Goal: Information Seeking & Learning: Learn about a topic

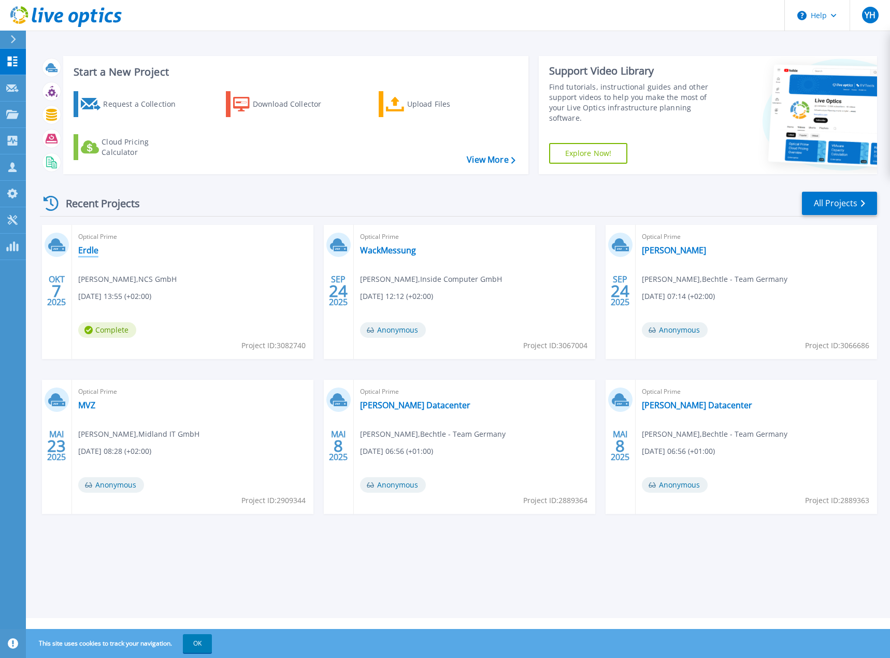
click at [86, 249] on link "Erdle" at bounding box center [88, 250] width 20 height 10
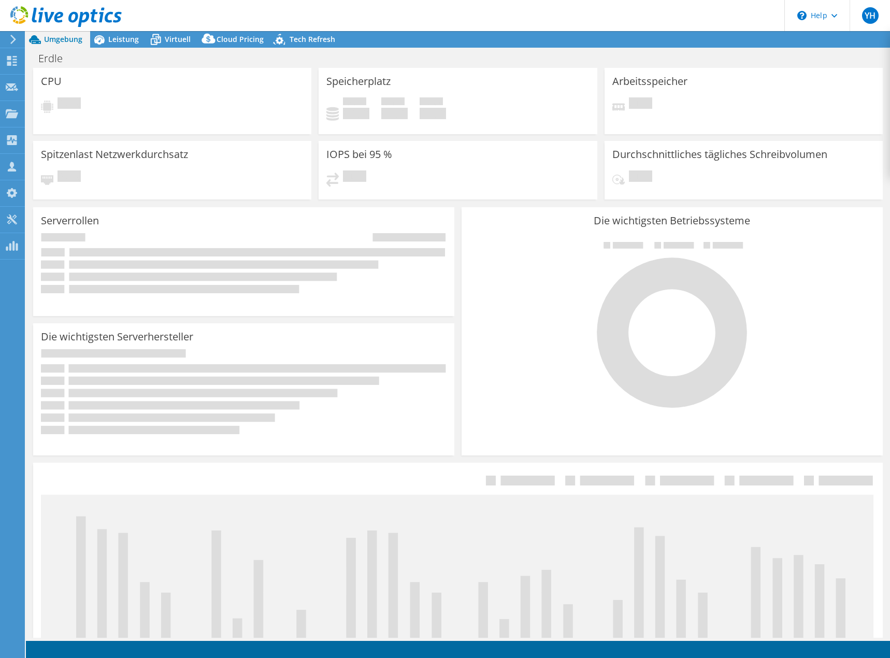
select select "USD"
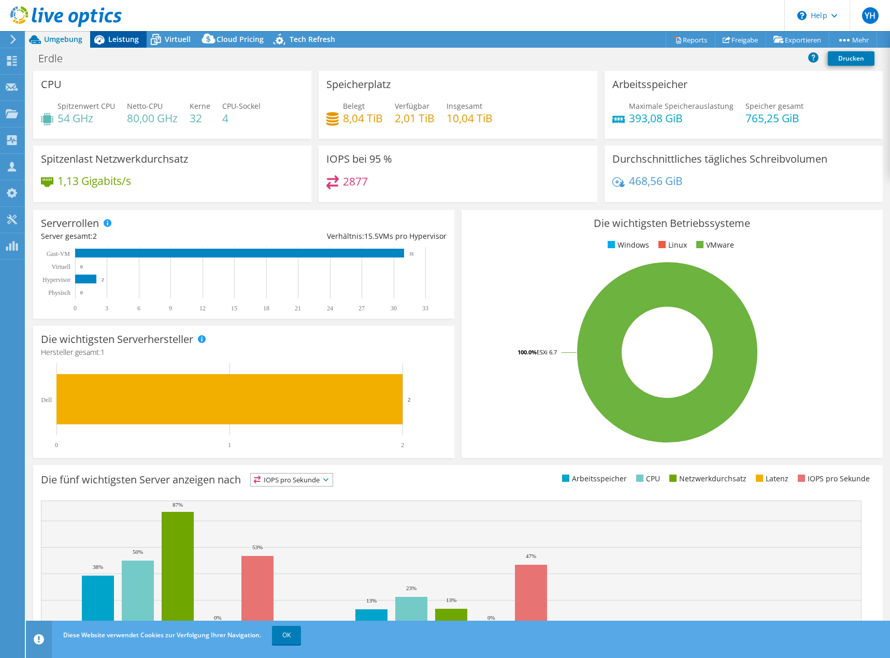
click at [121, 41] on span "Leistung" at bounding box center [123, 39] width 31 height 10
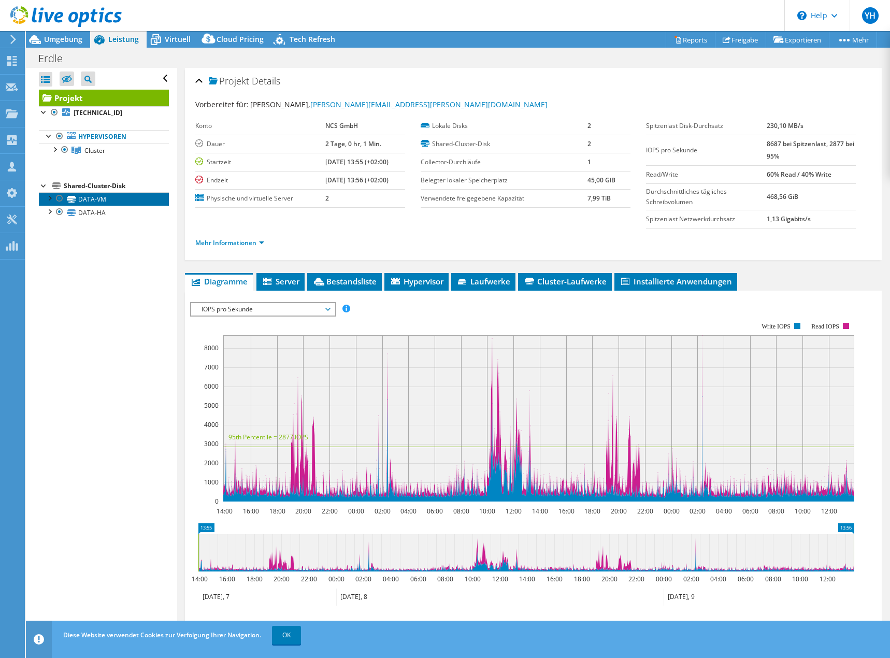
click at [106, 200] on link "DATA-VM" at bounding box center [104, 198] width 130 height 13
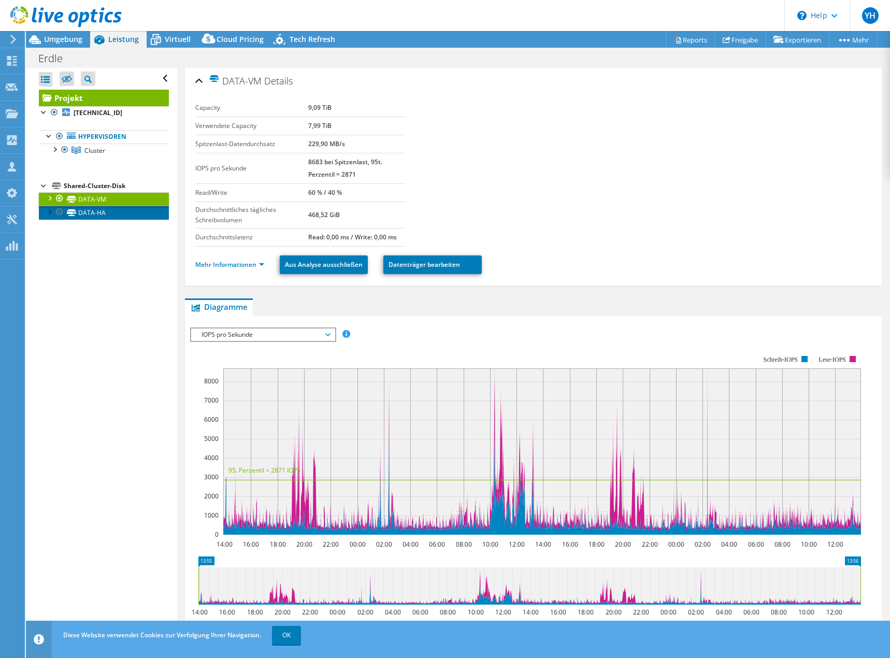
click at [105, 214] on link "DATA-HA" at bounding box center [104, 212] width 130 height 13
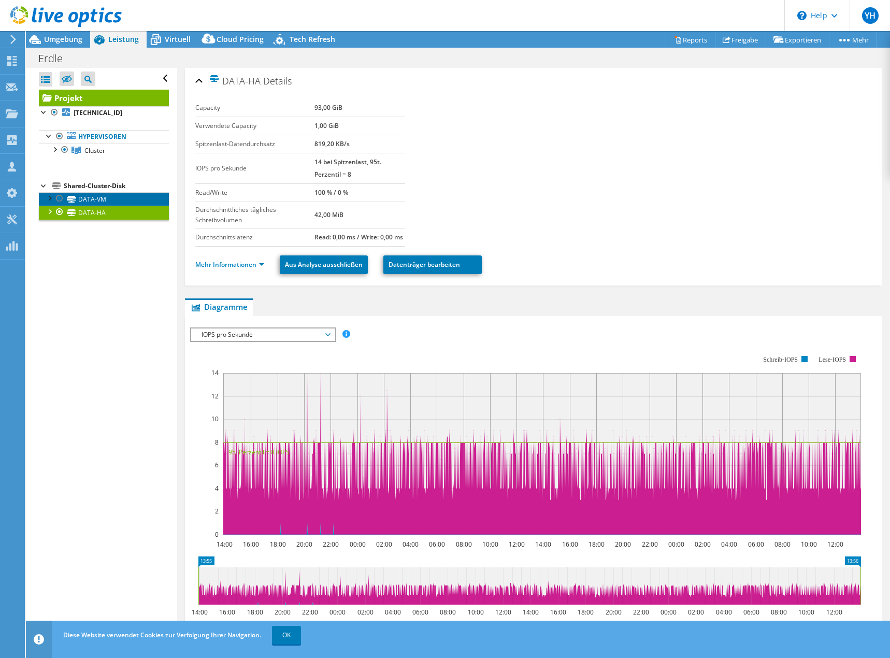
click at [117, 202] on link "DATA-VM" at bounding box center [104, 198] width 130 height 13
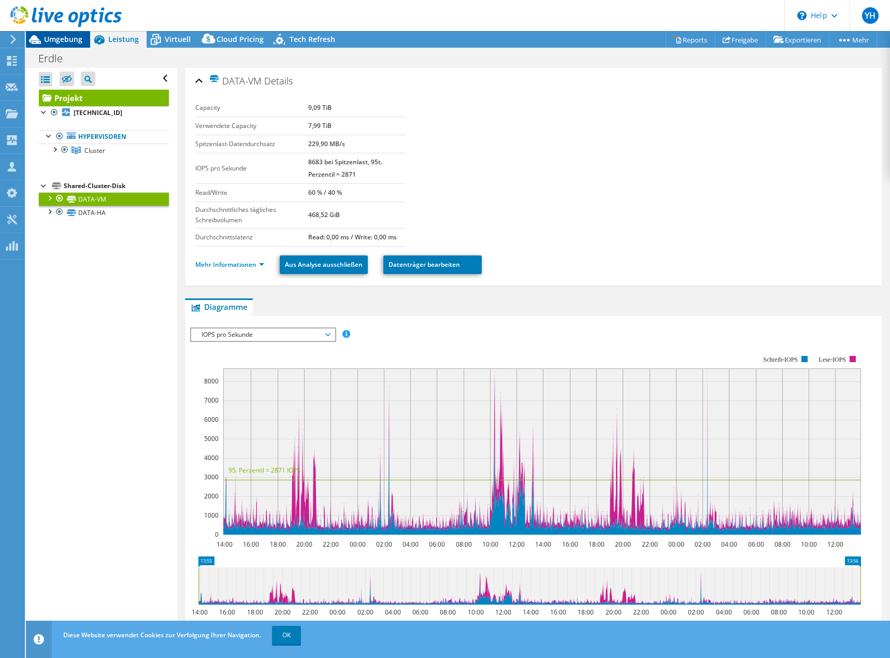
click at [61, 44] on div "Umgebung" at bounding box center [58, 39] width 64 height 17
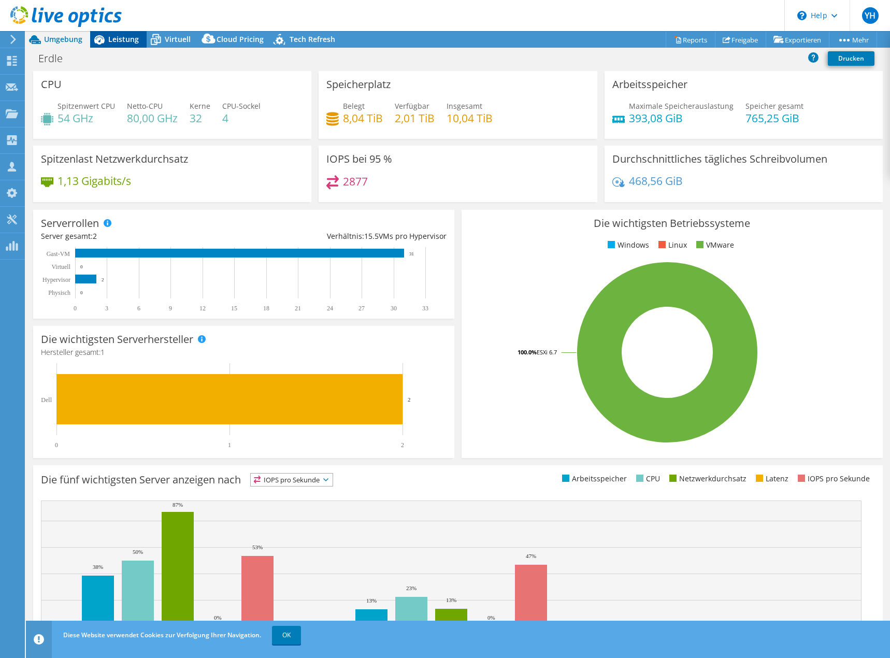
click at [123, 40] on span "Leistung" at bounding box center [123, 39] width 31 height 10
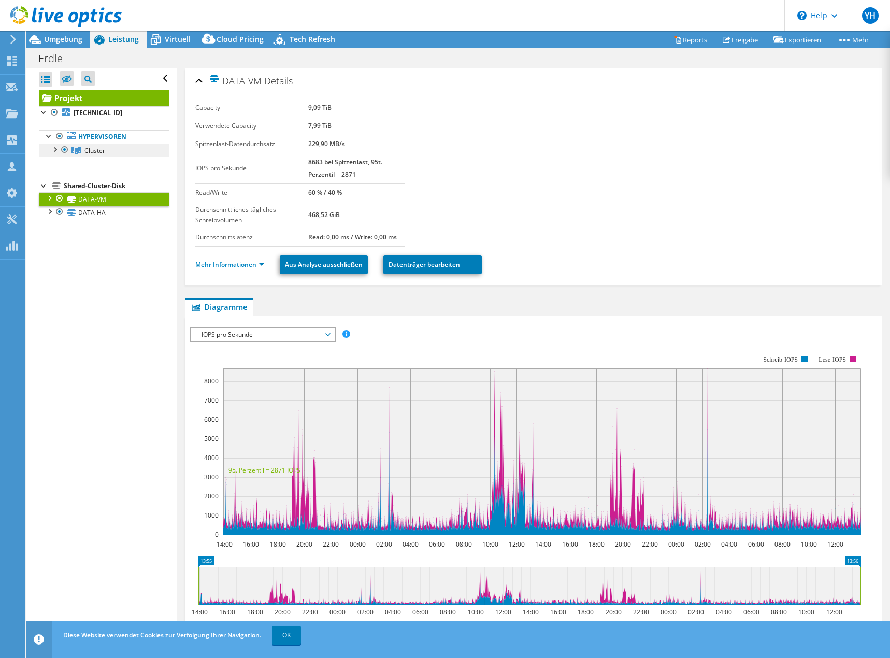
click at [92, 149] on span "Cluster" at bounding box center [94, 150] width 21 height 9
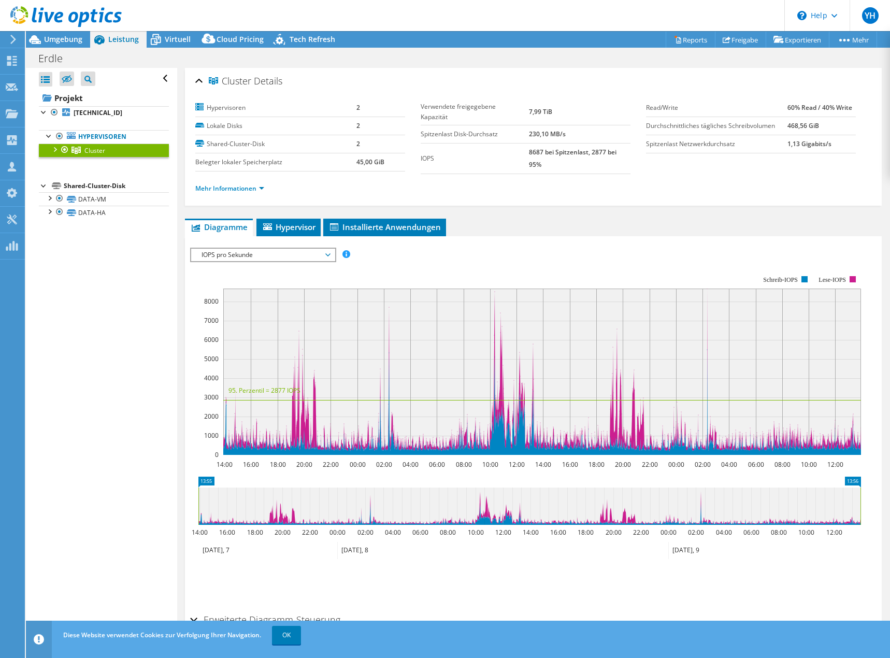
click at [54, 149] on div at bounding box center [54, 149] width 10 height 10
click at [94, 162] on link "[TECHNICAL_ID]" at bounding box center [104, 163] width 130 height 13
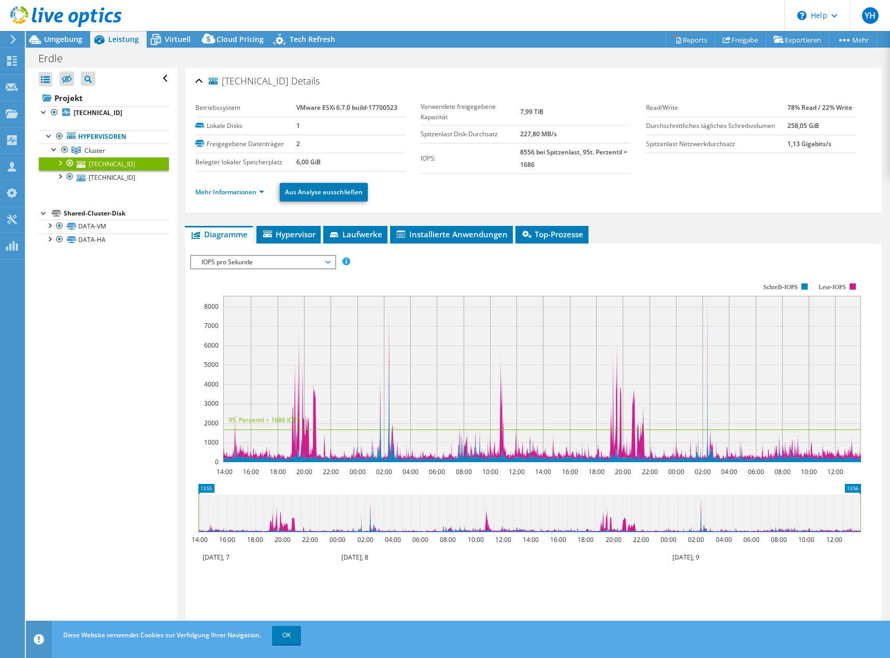
click at [296, 267] on span "IOPS pro Sekunde" at bounding box center [262, 262] width 133 height 12
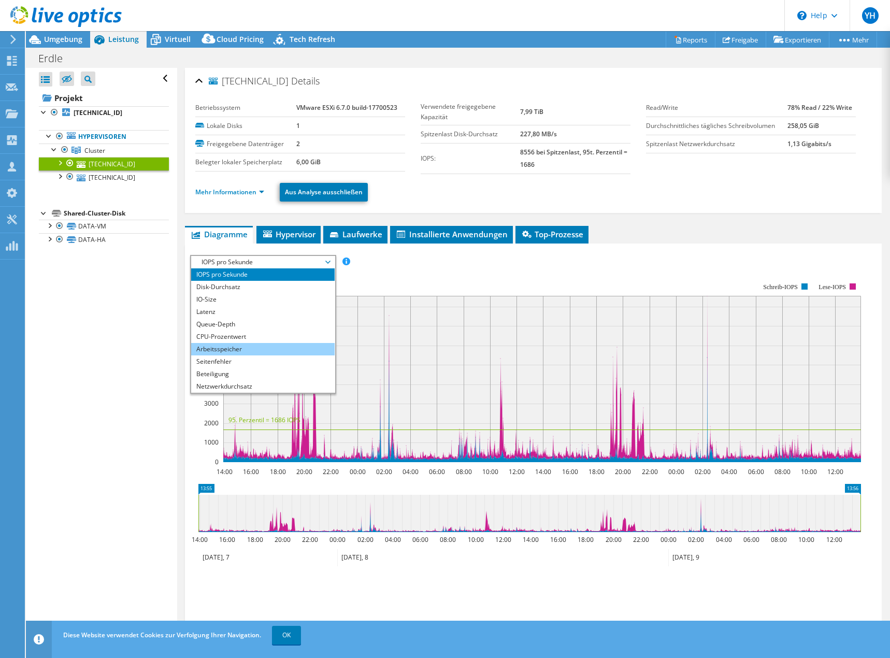
click at [248, 350] on li "Arbeitsspeicher" at bounding box center [263, 349] width 144 height 12
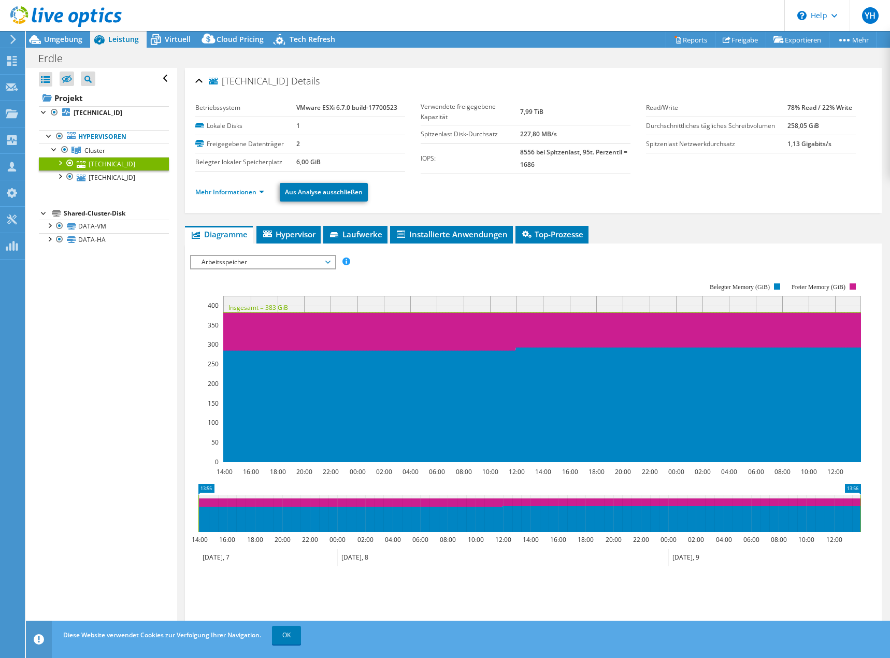
click at [222, 261] on span "Arbeitsspeicher" at bounding box center [262, 262] width 133 height 12
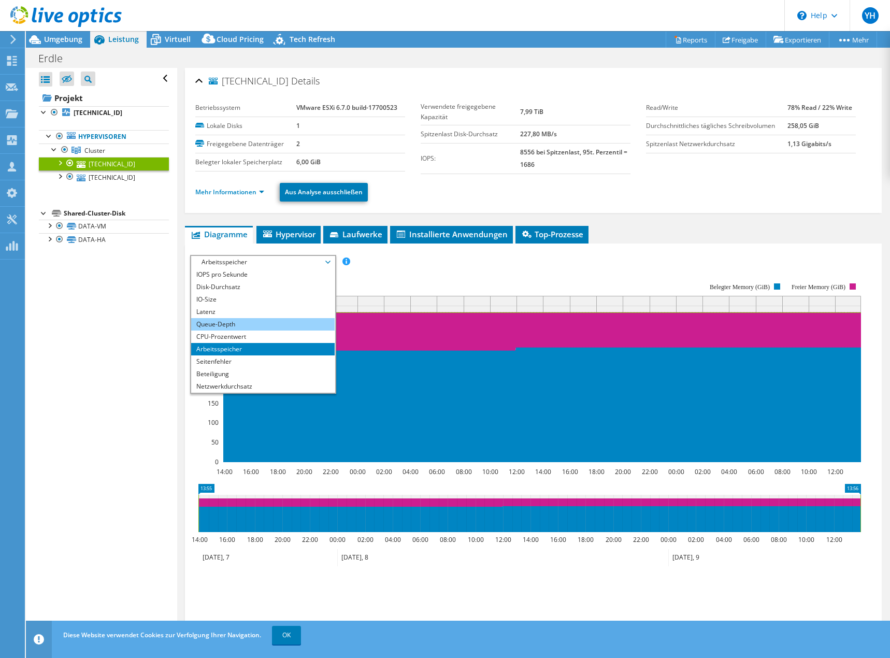
scroll to position [37, 0]
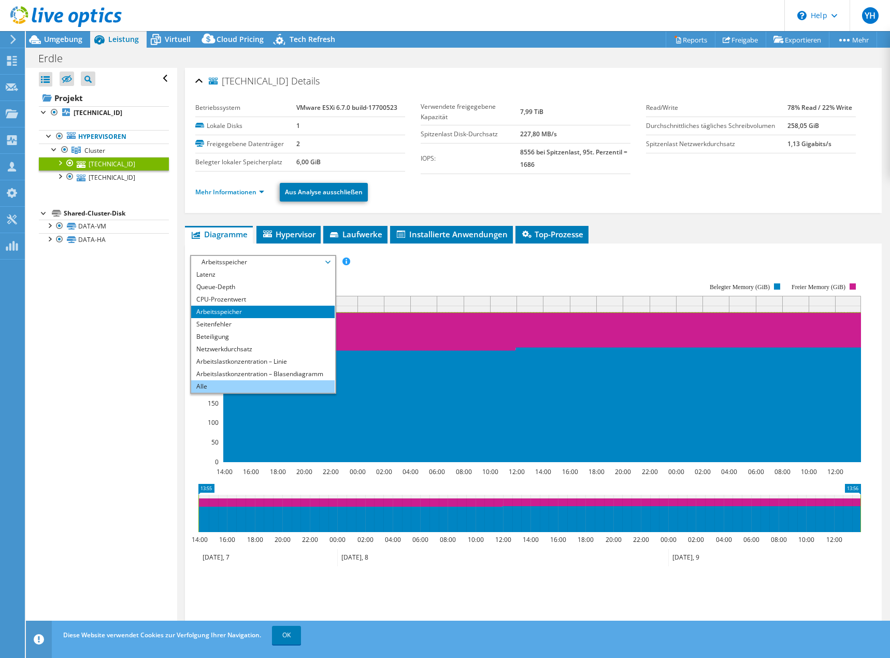
click at [238, 384] on li "Alle" at bounding box center [263, 386] width 144 height 12
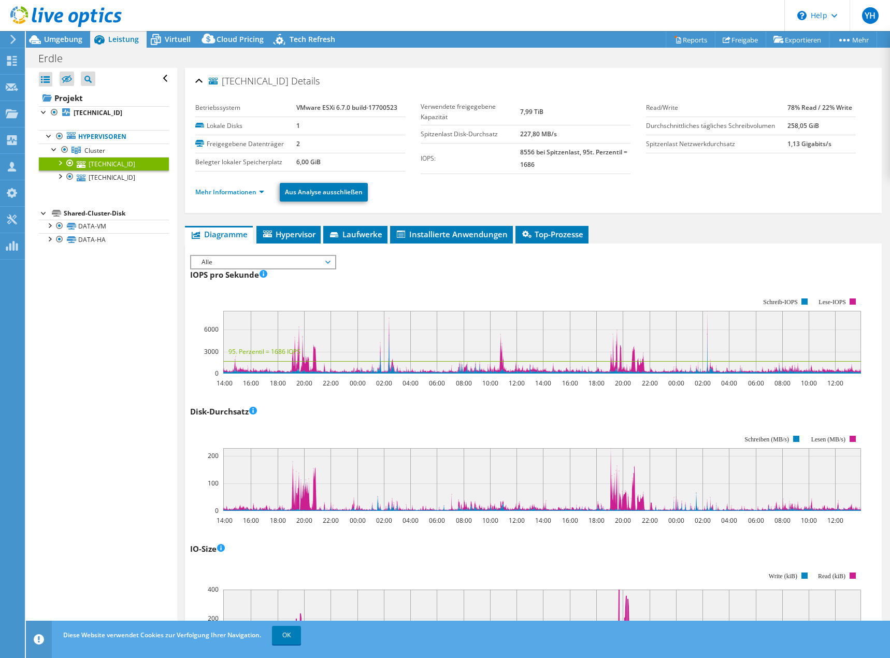
click at [237, 264] on span "Alle" at bounding box center [262, 262] width 133 height 12
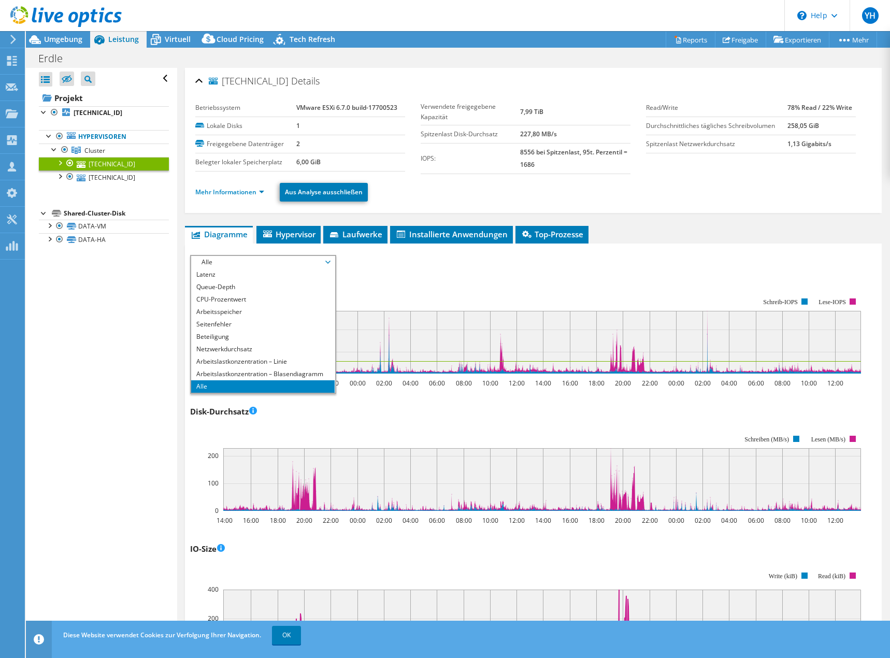
scroll to position [0, 0]
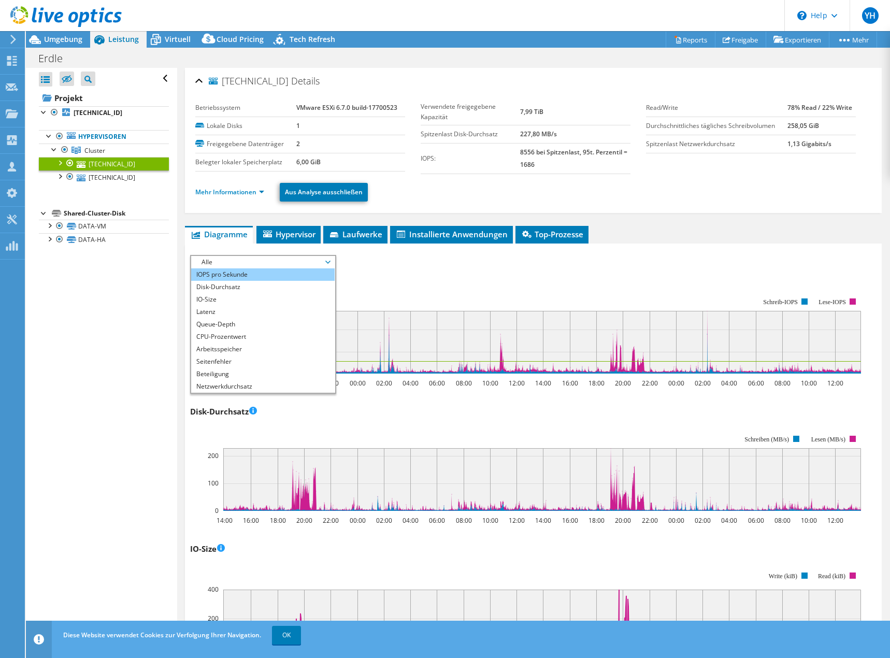
click at [250, 277] on li "IOPS pro Sekunde" at bounding box center [263, 274] width 144 height 12
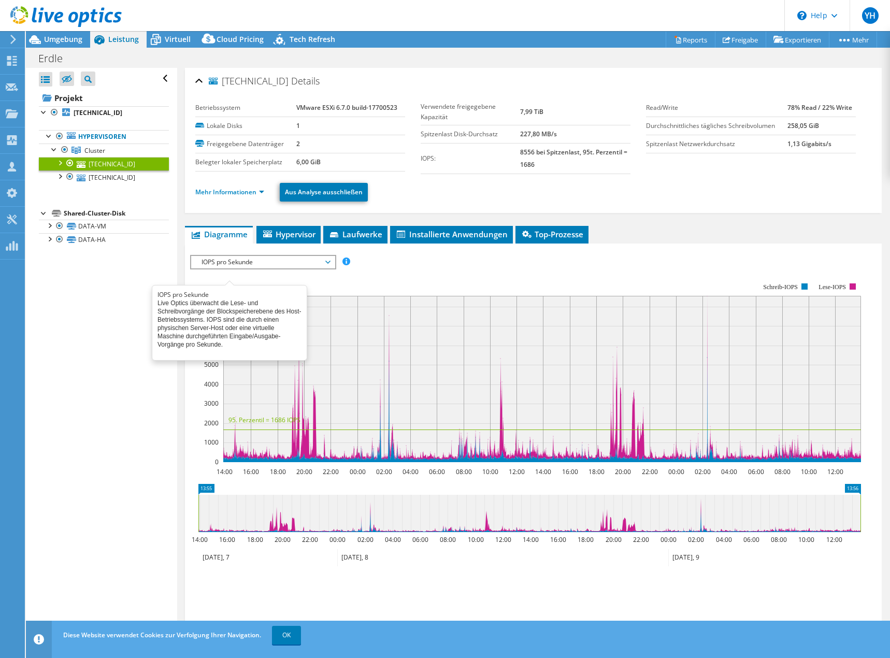
click at [136, 425] on div "Alle öffnen Alle schließen Ausgeschlossene Knoten verbergen Projektbaumfilter" at bounding box center [101, 353] width 151 height 570
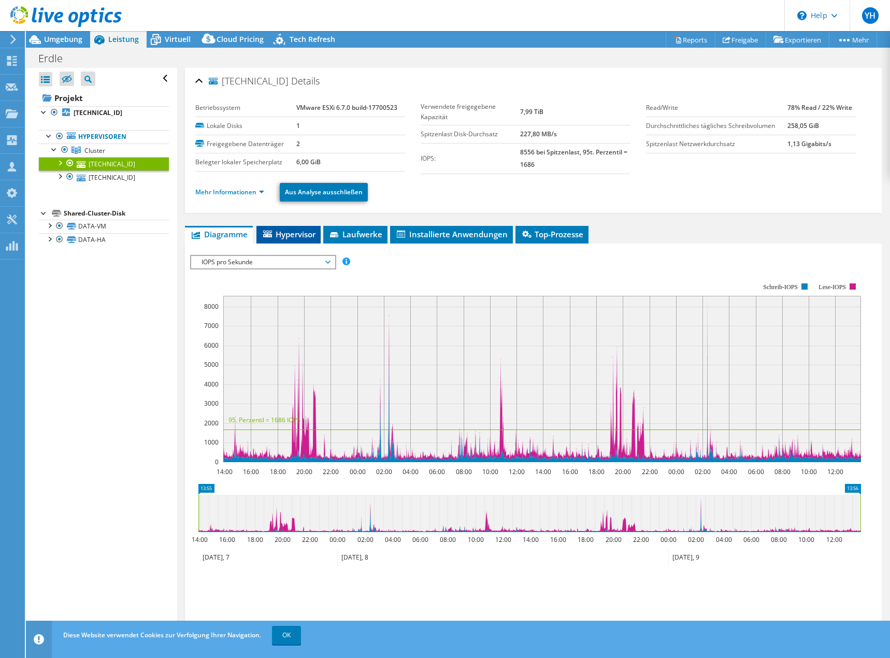
click at [285, 233] on span "Hypervisor" at bounding box center [289, 234] width 54 height 10
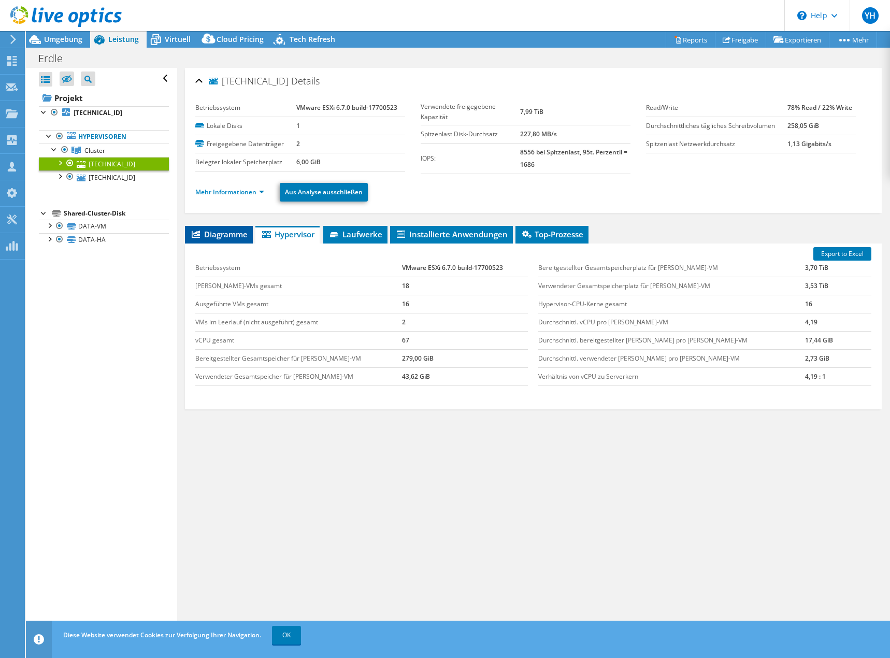
click at [231, 236] on span "Diagramme" at bounding box center [219, 234] width 58 height 10
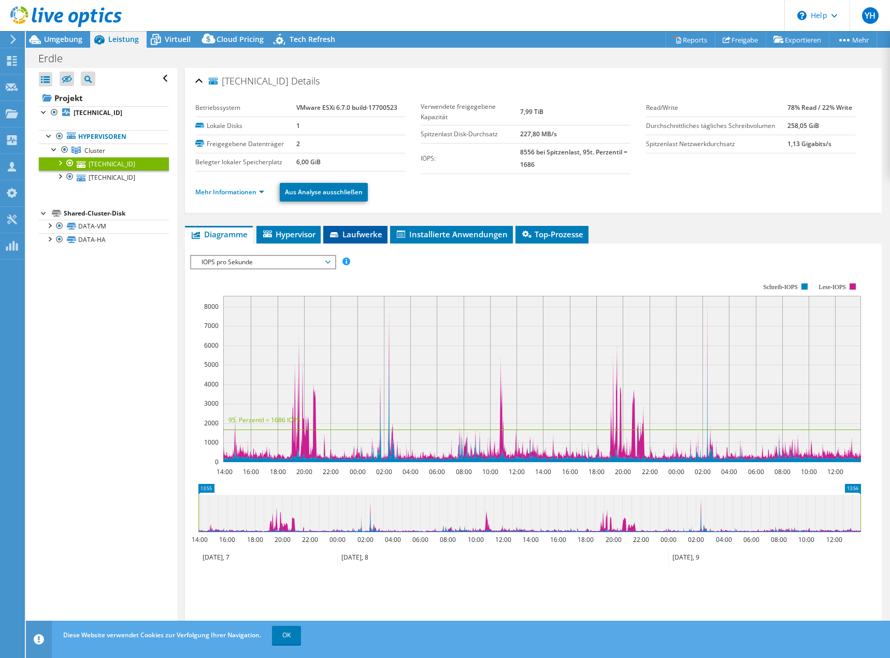
click at [363, 233] on span "Laufwerke" at bounding box center [356, 234] width 54 height 10
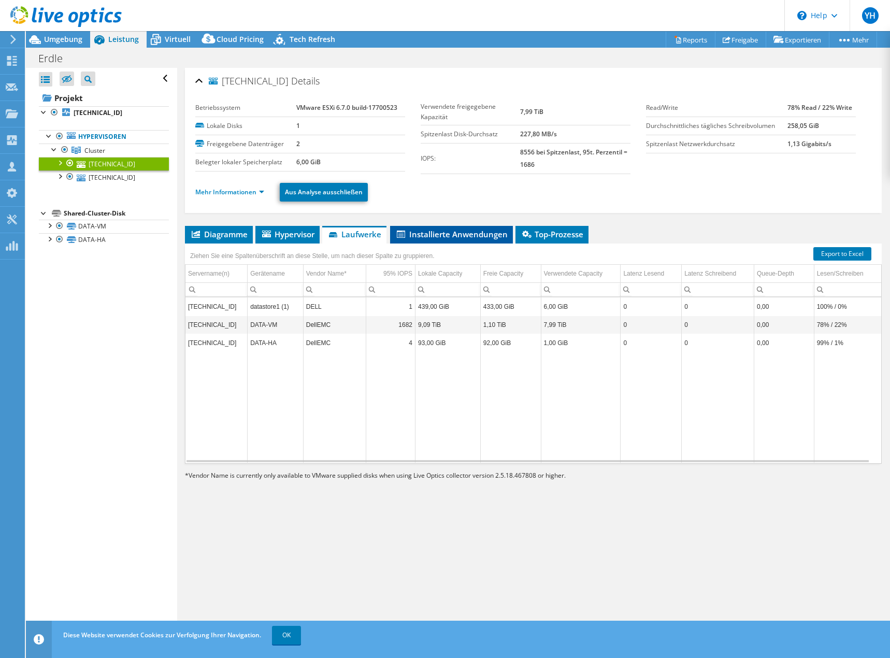
click at [446, 238] on span "Installierte Anwendungen" at bounding box center [451, 234] width 112 height 10
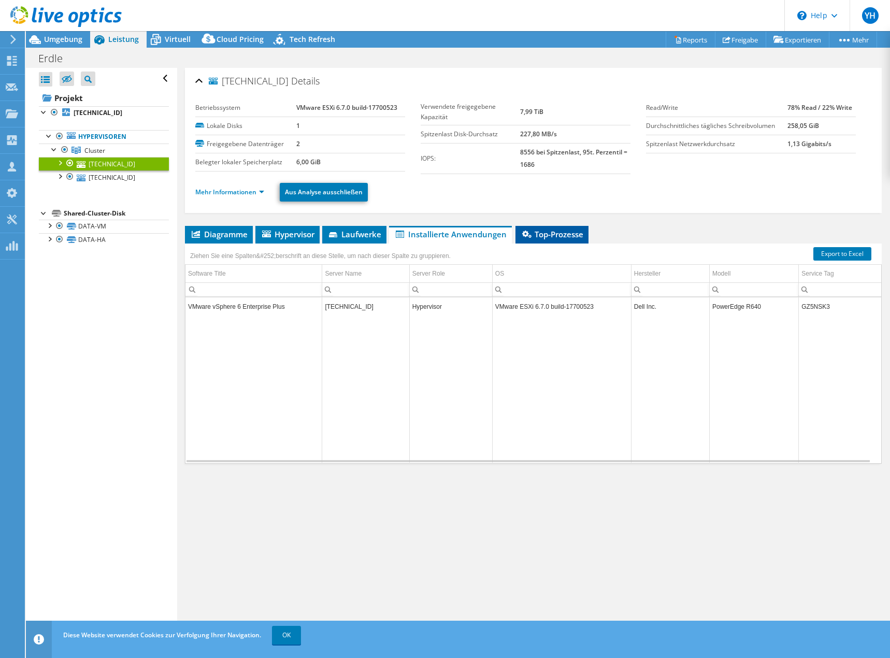
click at [557, 239] on span "Top-Prozesse" at bounding box center [552, 234] width 63 height 10
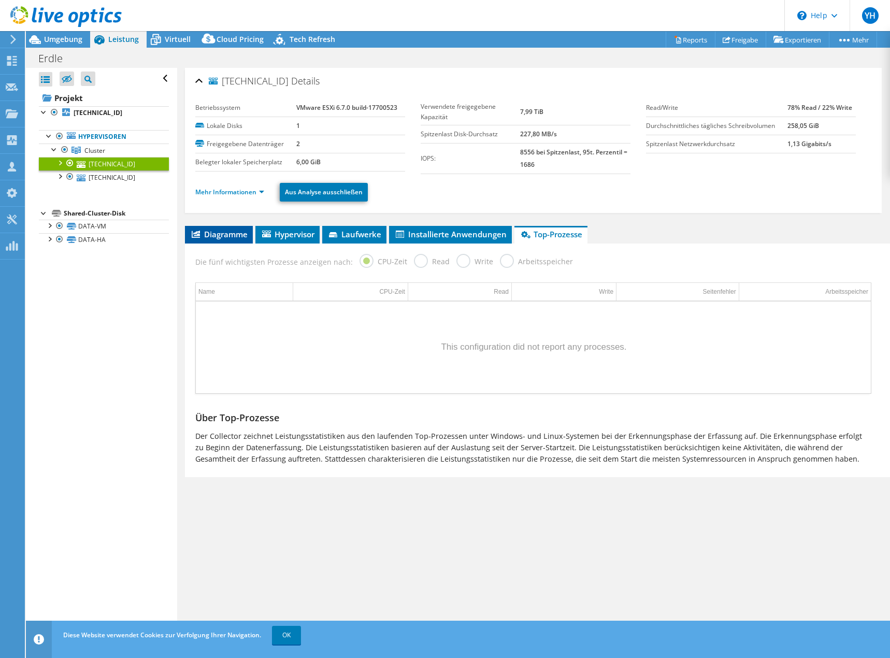
click at [213, 230] on span "Diagramme" at bounding box center [219, 234] width 58 height 10
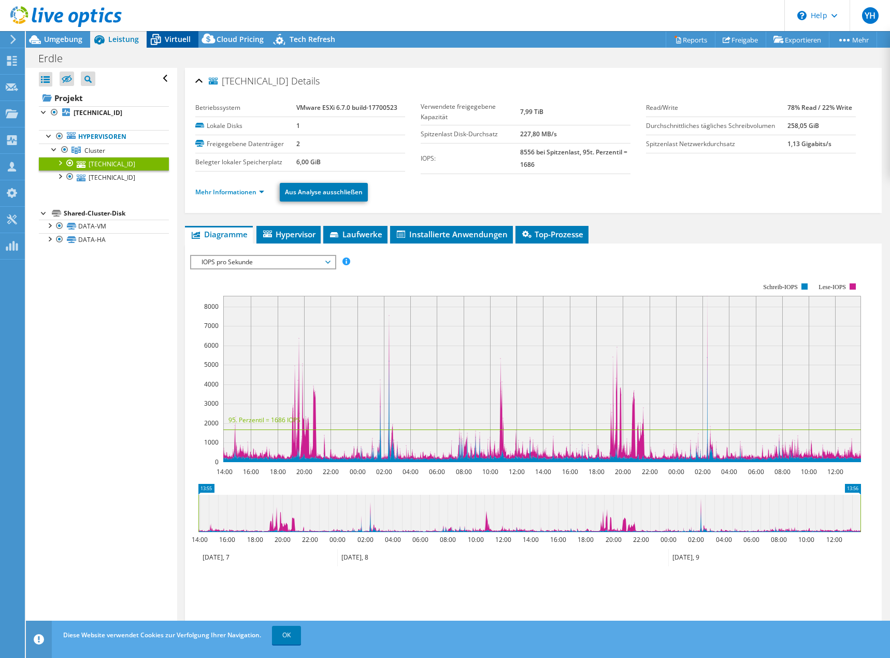
click at [168, 41] on span "Virtuell" at bounding box center [178, 39] width 26 height 10
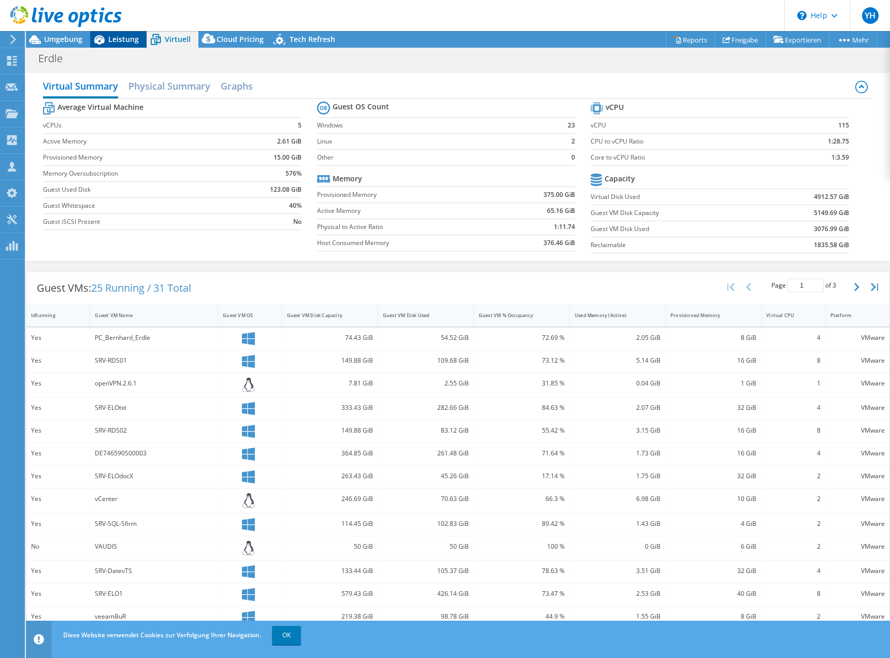
click at [108, 43] on span "Leistung" at bounding box center [123, 39] width 31 height 10
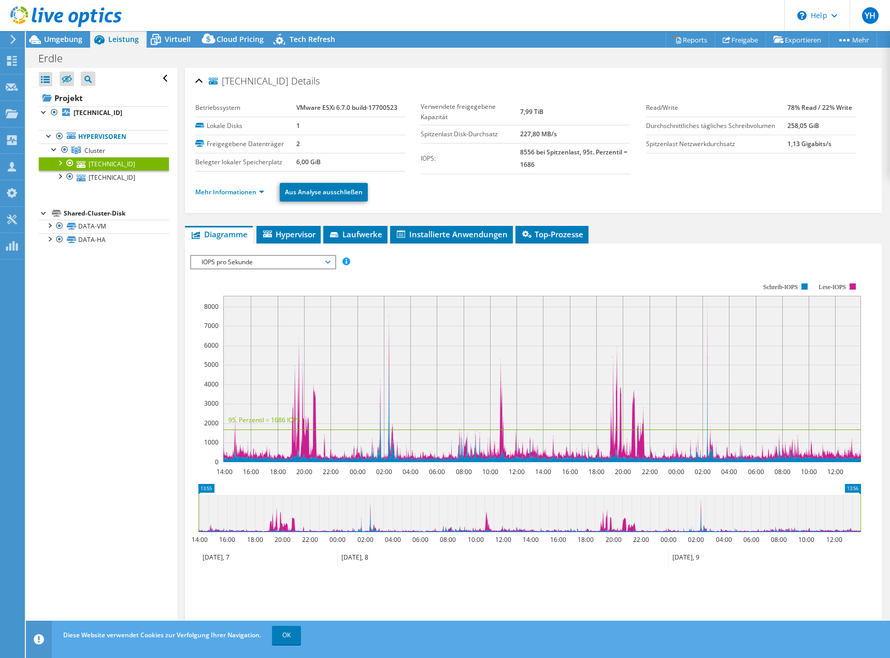
click at [252, 199] on ul "Mehr Informationen Aus Analyse ausschließen" at bounding box center [533, 190] width 676 height 21
click at [250, 195] on link "Mehr Informationen" at bounding box center [229, 192] width 69 height 9
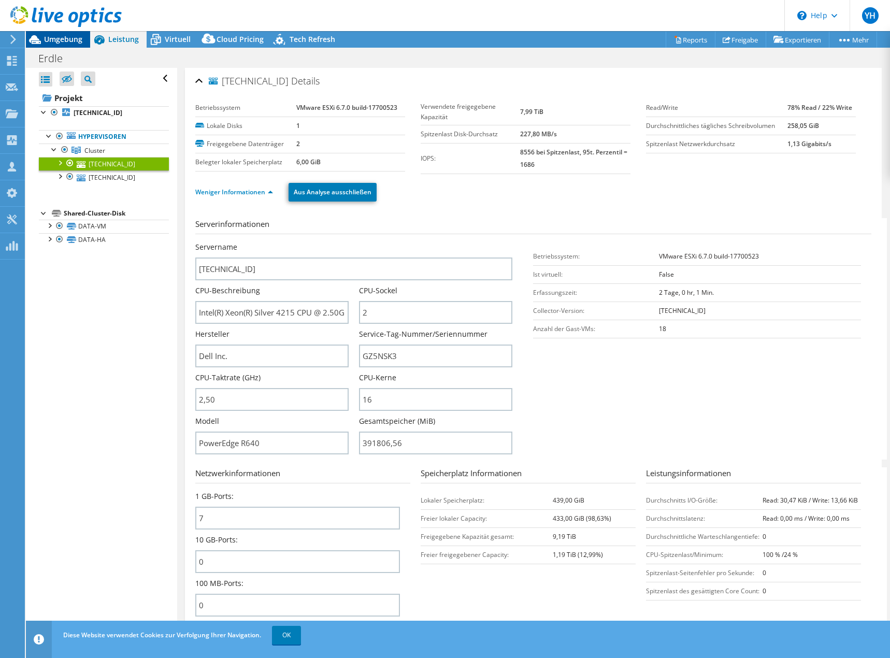
click at [72, 44] on span "Umgebung" at bounding box center [63, 39] width 38 height 10
